Goal: Task Accomplishment & Management: Manage account settings

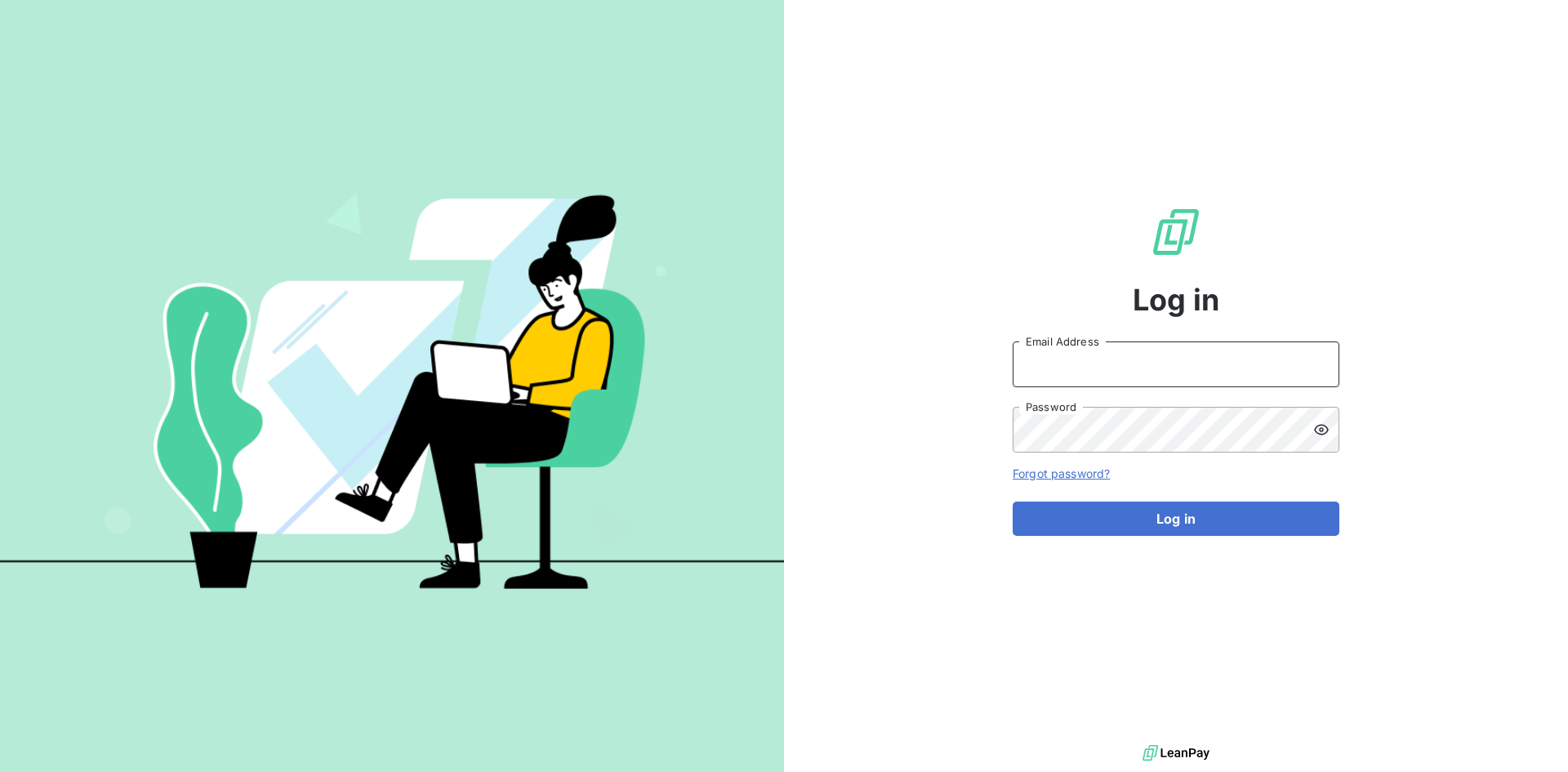
click at [1064, 363] on input "Email Address" at bounding box center [1176, 364] width 327 height 46
paste input "[PERSON_NAME][EMAIL_ADDRESS][PERSON_NAME][DOMAIN_NAME]"
type input "[PERSON_NAME][EMAIL_ADDRESS][PERSON_NAME][DOMAIN_NAME]"
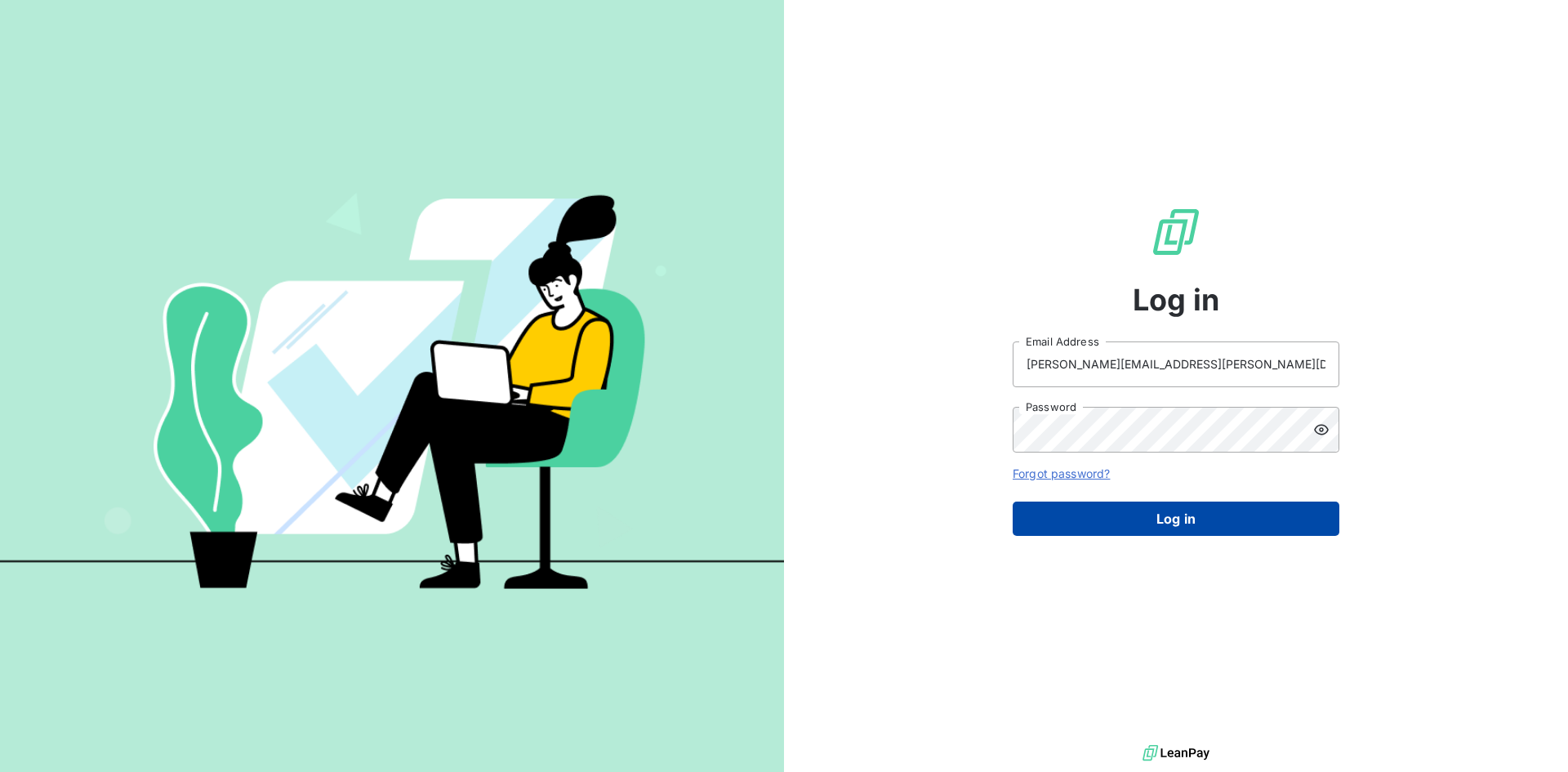
click at [1131, 515] on button "Log in" at bounding box center [1176, 518] width 327 height 34
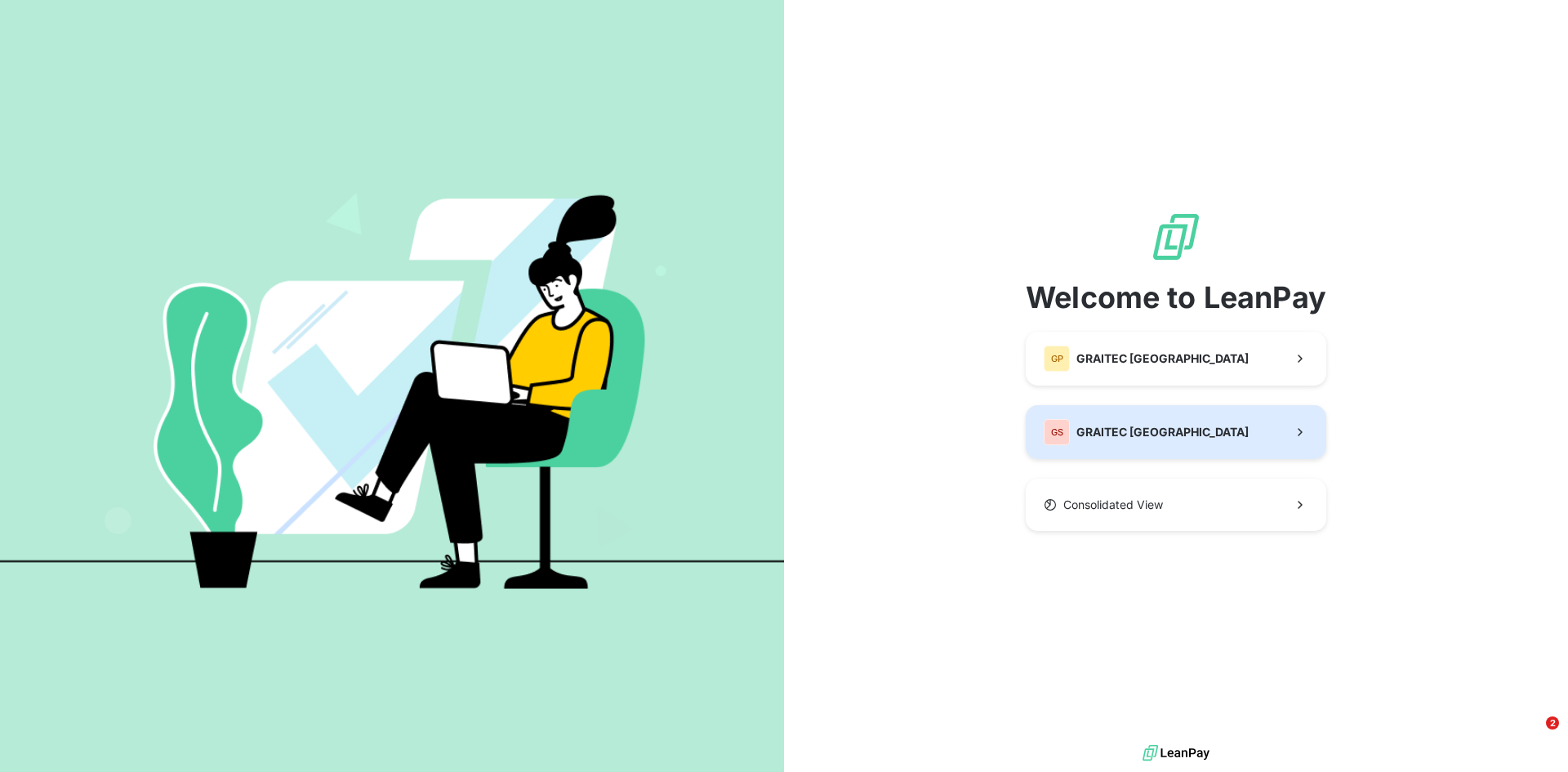
click at [1126, 416] on button "GS GRAITEC [GEOGRAPHIC_DATA]" at bounding box center [1176, 431] width 301 height 54
